Goal: Communication & Community: Answer question/provide support

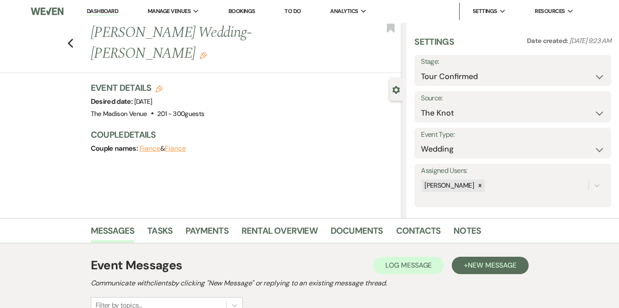
select select "4"
select select "2"
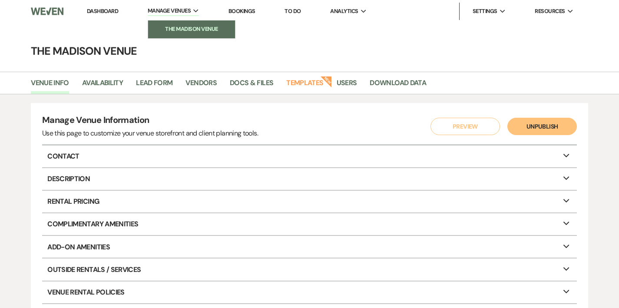
click at [189, 23] on link "The Madison Venue" at bounding box center [191, 28] width 87 height 17
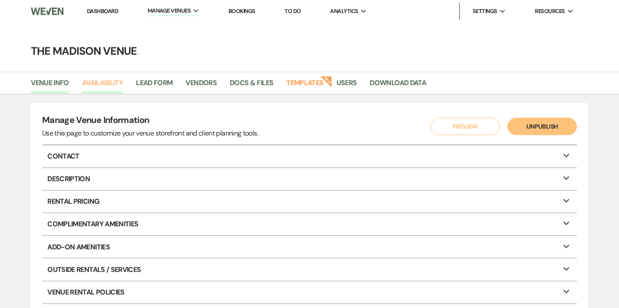
click at [105, 82] on link "Availability" at bounding box center [102, 85] width 41 height 16
select select "3"
select select "2026"
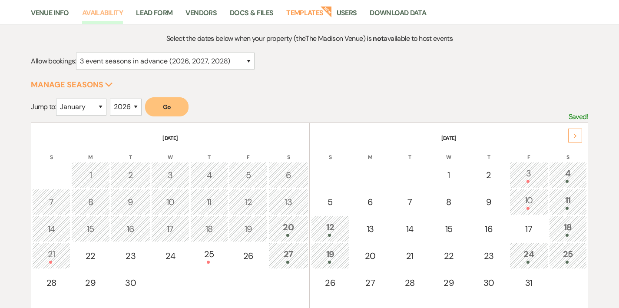
scroll to position [82, 0]
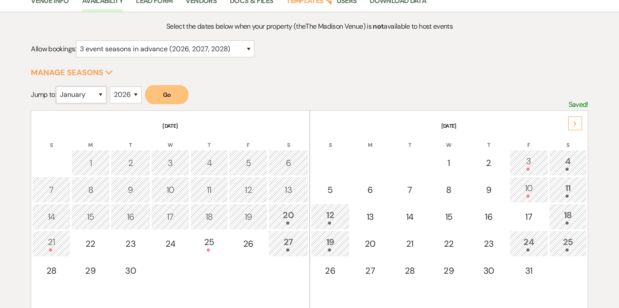
click at [92, 95] on select "January February March April May June July August September October November De…" at bounding box center [81, 94] width 50 height 17
click at [85, 91] on select "January February March April May June July August September October November De…" at bounding box center [81, 94] width 50 height 17
select select "2"
click at [58, 86] on select "January February March April May June July August September October November De…" at bounding box center [81, 94] width 50 height 17
click at [166, 84] on div "Select the dates below when your property (the The Madison Venue ) is not avail…" at bounding box center [309, 214] width 557 height 387
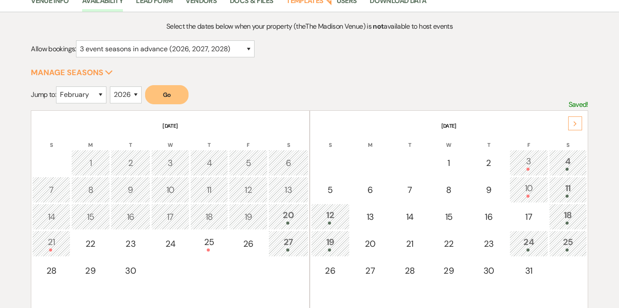
click at [171, 89] on button "Go" at bounding box center [166, 94] width 43 height 19
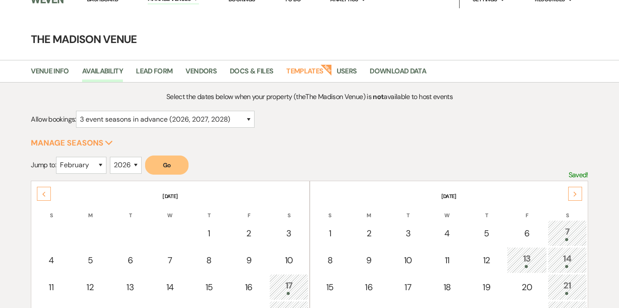
scroll to position [0, 0]
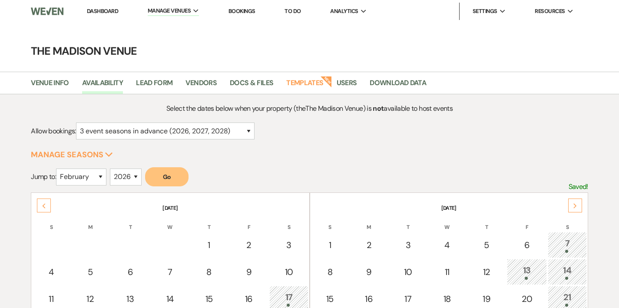
click at [97, 12] on link "Dashboard" at bounding box center [102, 10] width 31 height 7
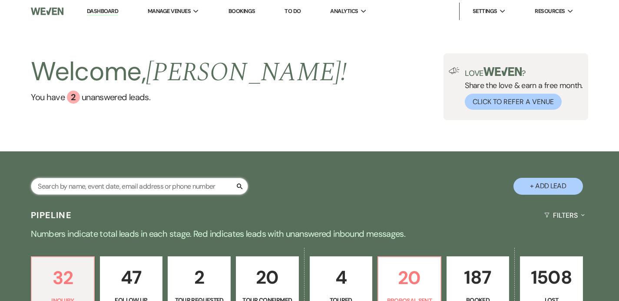
click at [157, 181] on input "text" at bounding box center [139, 186] width 217 height 17
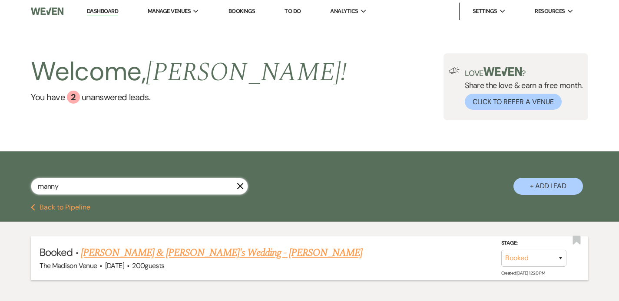
type input "manny"
click at [191, 250] on link "[PERSON_NAME] & [PERSON_NAME]'s Wedding - [PERSON_NAME]" at bounding box center [221, 253] width 281 height 16
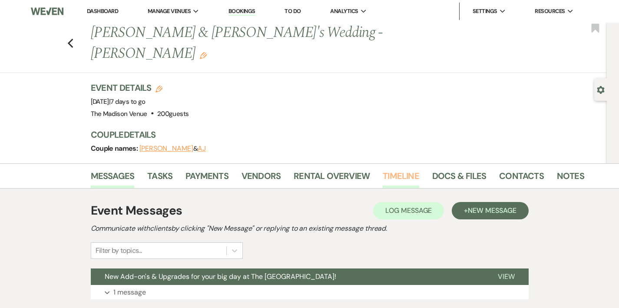
click at [382, 169] on link "Timeline" at bounding box center [400, 178] width 36 height 19
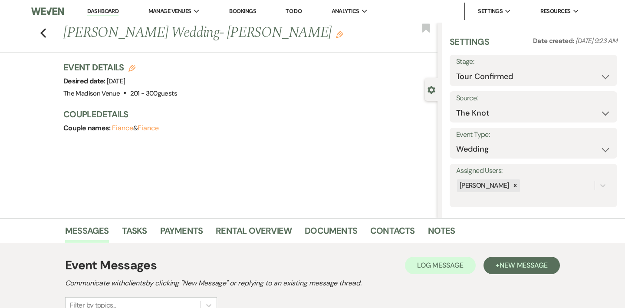
select select "4"
select select "2"
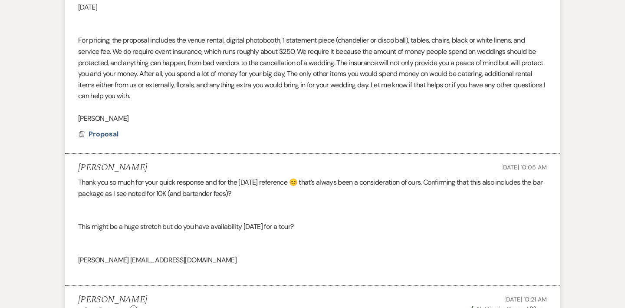
scroll to position [1306, 0]
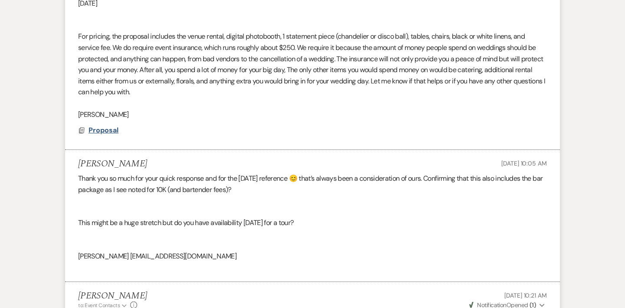
click at [100, 126] on span "Proposal" at bounding box center [104, 129] width 30 height 9
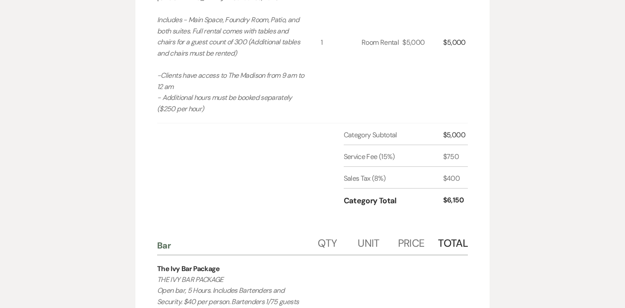
scroll to position [0, 0]
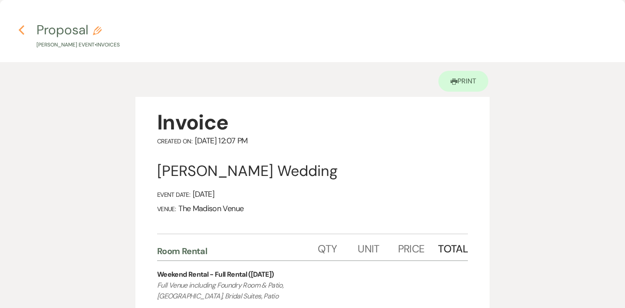
click at [23, 27] on icon "Previous" at bounding box center [21, 30] width 7 height 10
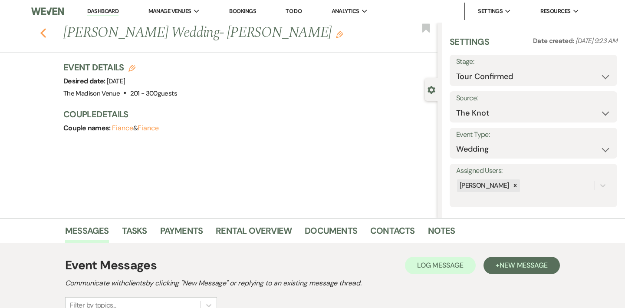
click at [42, 34] on use "button" at bounding box center [43, 33] width 6 height 10
select select "4"
select select "8"
select select "5"
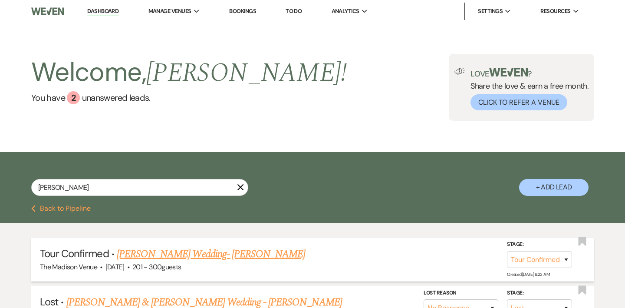
click at [192, 250] on link "Theresa Wallenhorst's Wedding- Daryl" at bounding box center [211, 254] width 188 height 16
select select "4"
select select "2"
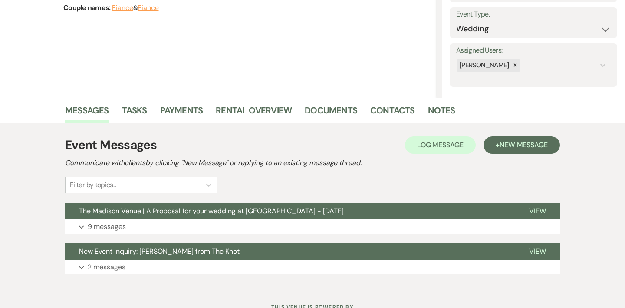
scroll to position [155, 0]
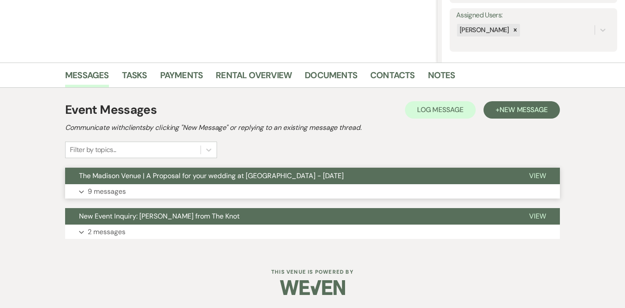
click at [224, 173] on span "The Madison Venue | A Proposal for your wedding at The Madison - Friday, Octobe…" at bounding box center [211, 175] width 265 height 9
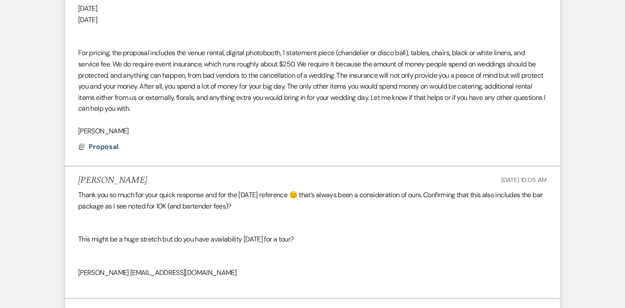
scroll to position [1293, 0]
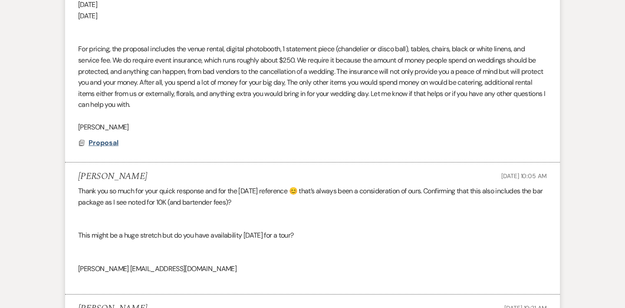
click at [103, 145] on span "Proposal" at bounding box center [104, 142] width 30 height 9
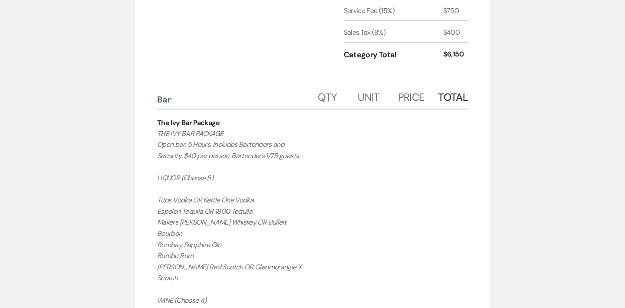
scroll to position [0, 0]
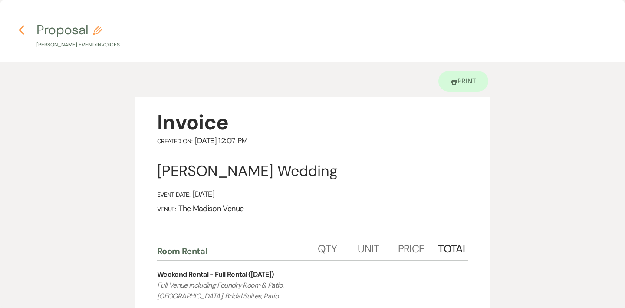
click at [23, 29] on icon "Previous" at bounding box center [21, 30] width 7 height 10
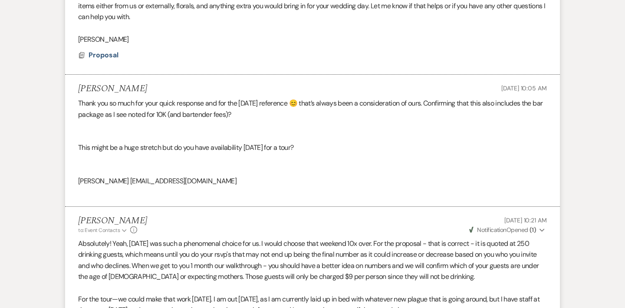
scroll to position [1876, 0]
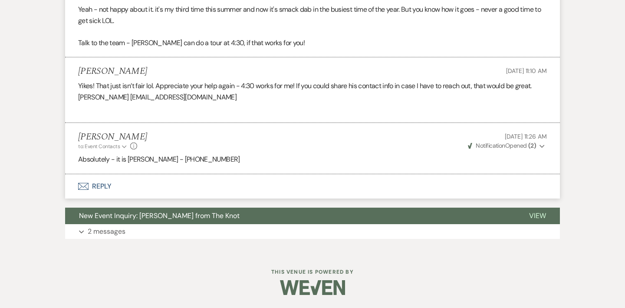
click at [98, 184] on button "Envelope Reply" at bounding box center [312, 186] width 495 height 24
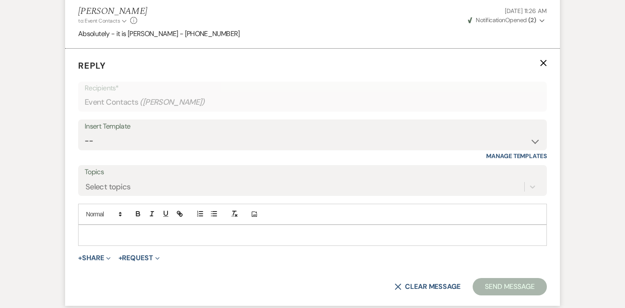
scroll to position [2001, 0]
click at [111, 234] on p at bounding box center [312, 235] width 455 height 10
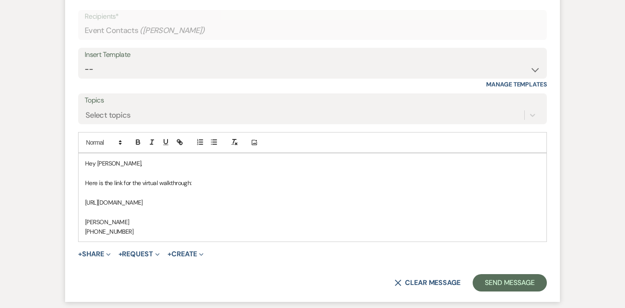
scroll to position [2079, 0]
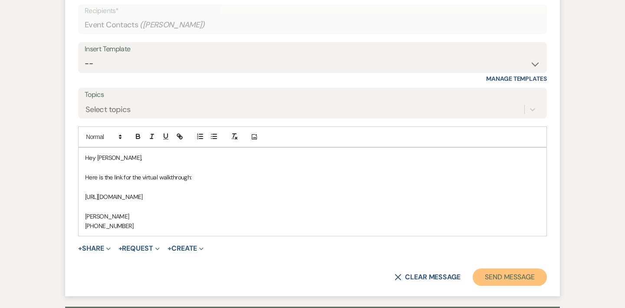
click at [504, 276] on button "Send Message" at bounding box center [510, 276] width 74 height 17
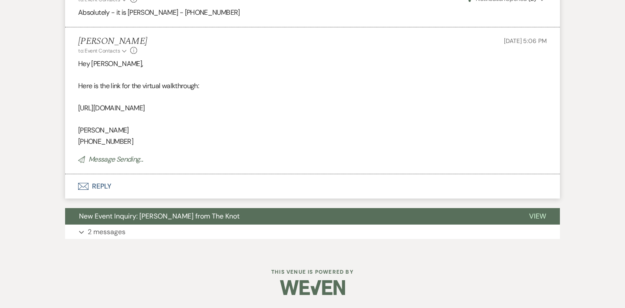
scroll to position [2004, 0]
